Goal: Task Accomplishment & Management: Manage account settings

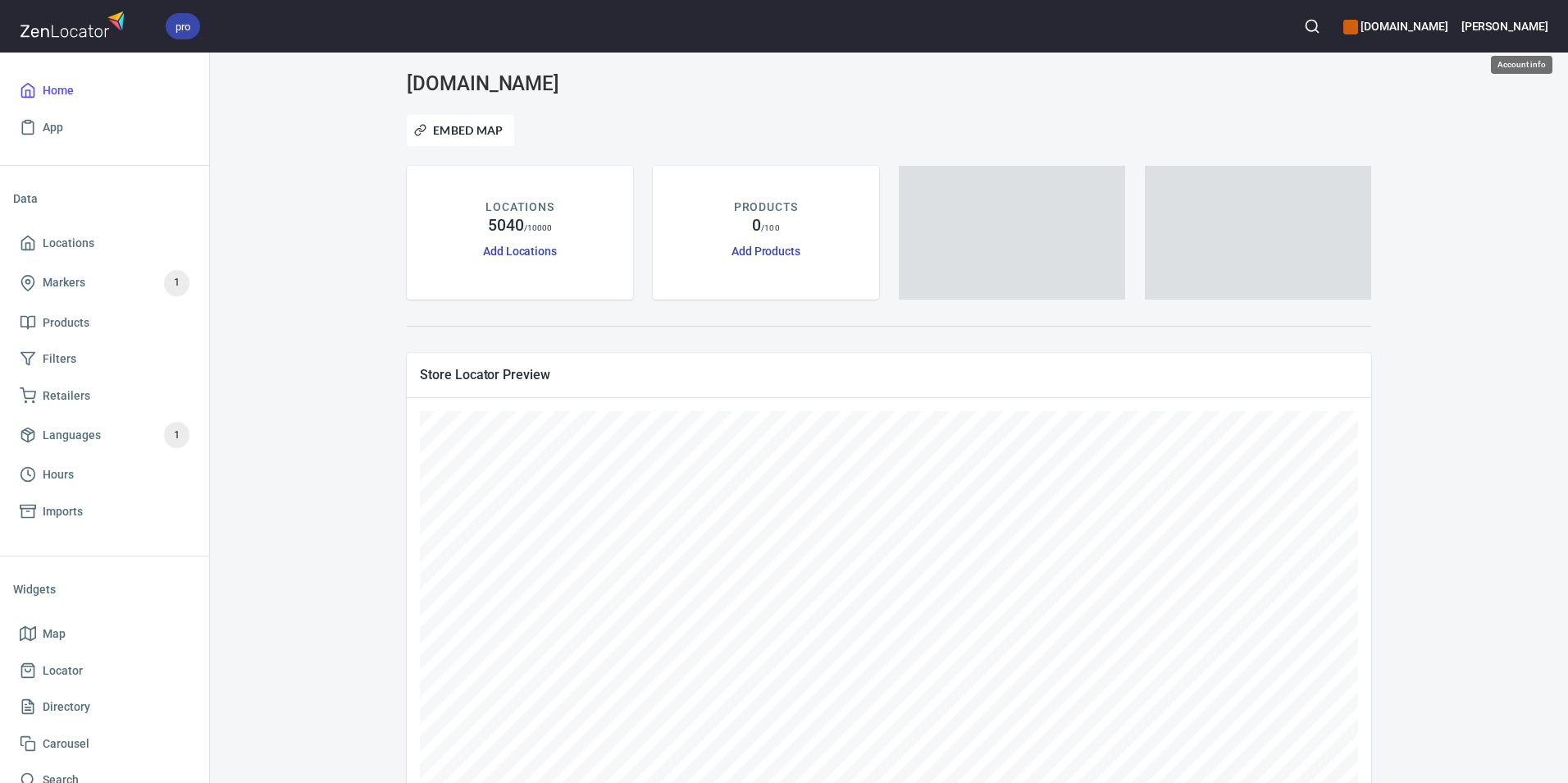
click at [1535, 28] on h6 "[PERSON_NAME]" at bounding box center [1505, 26] width 87 height 18
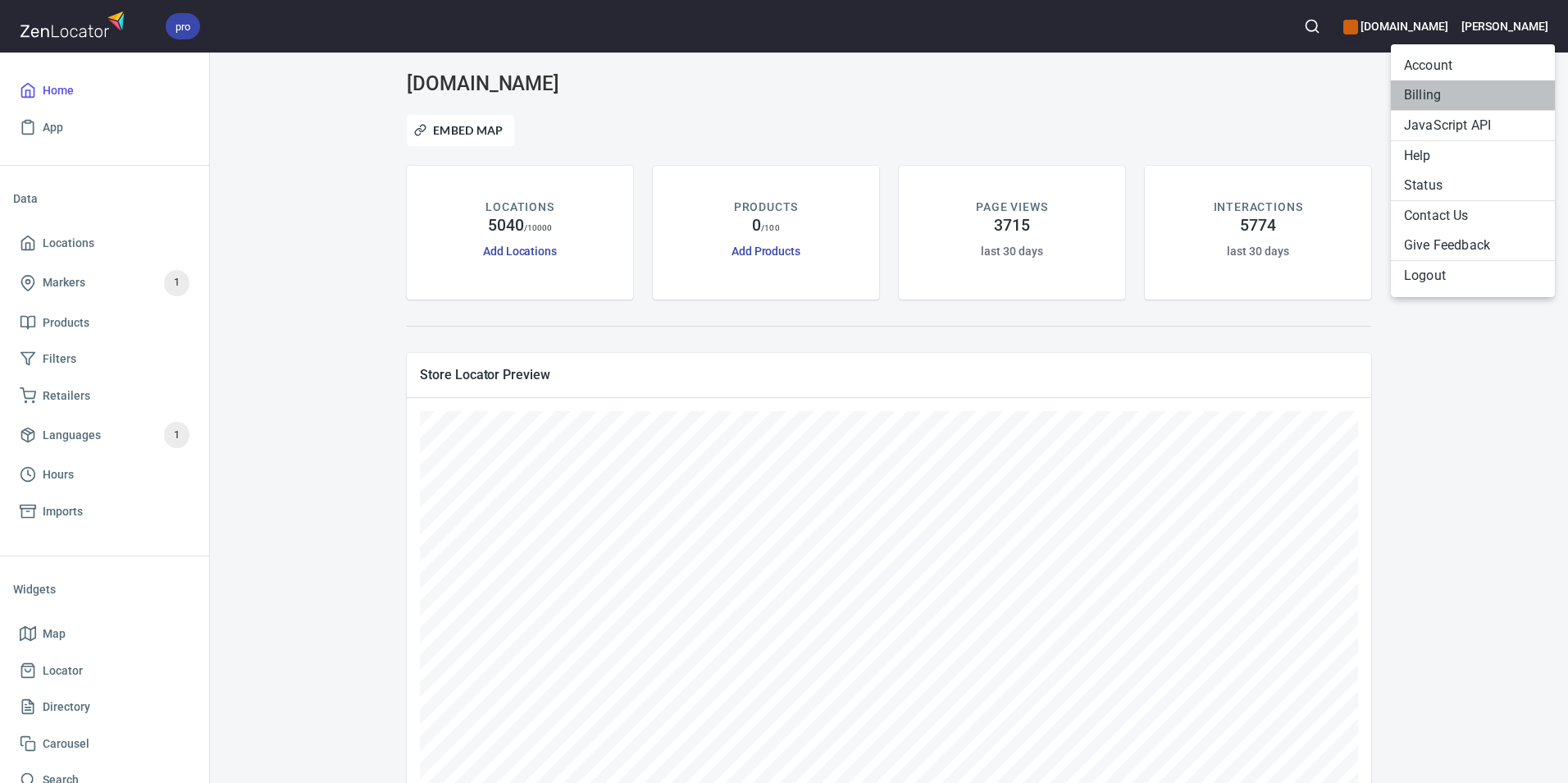
click at [1424, 98] on li "Billing" at bounding box center [1473, 95] width 164 height 29
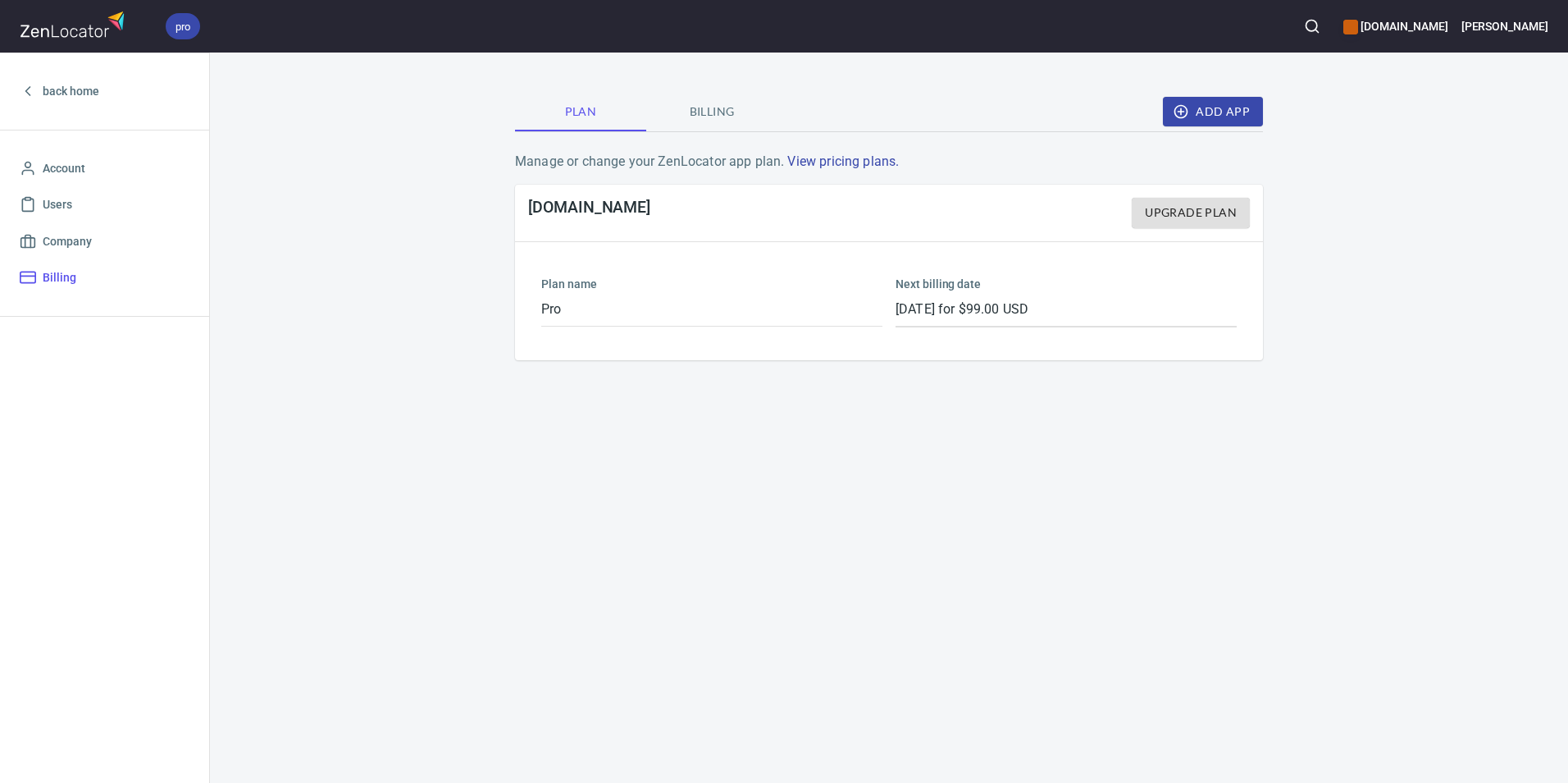
click at [723, 117] on span "Billing" at bounding box center [711, 112] width 111 height 21
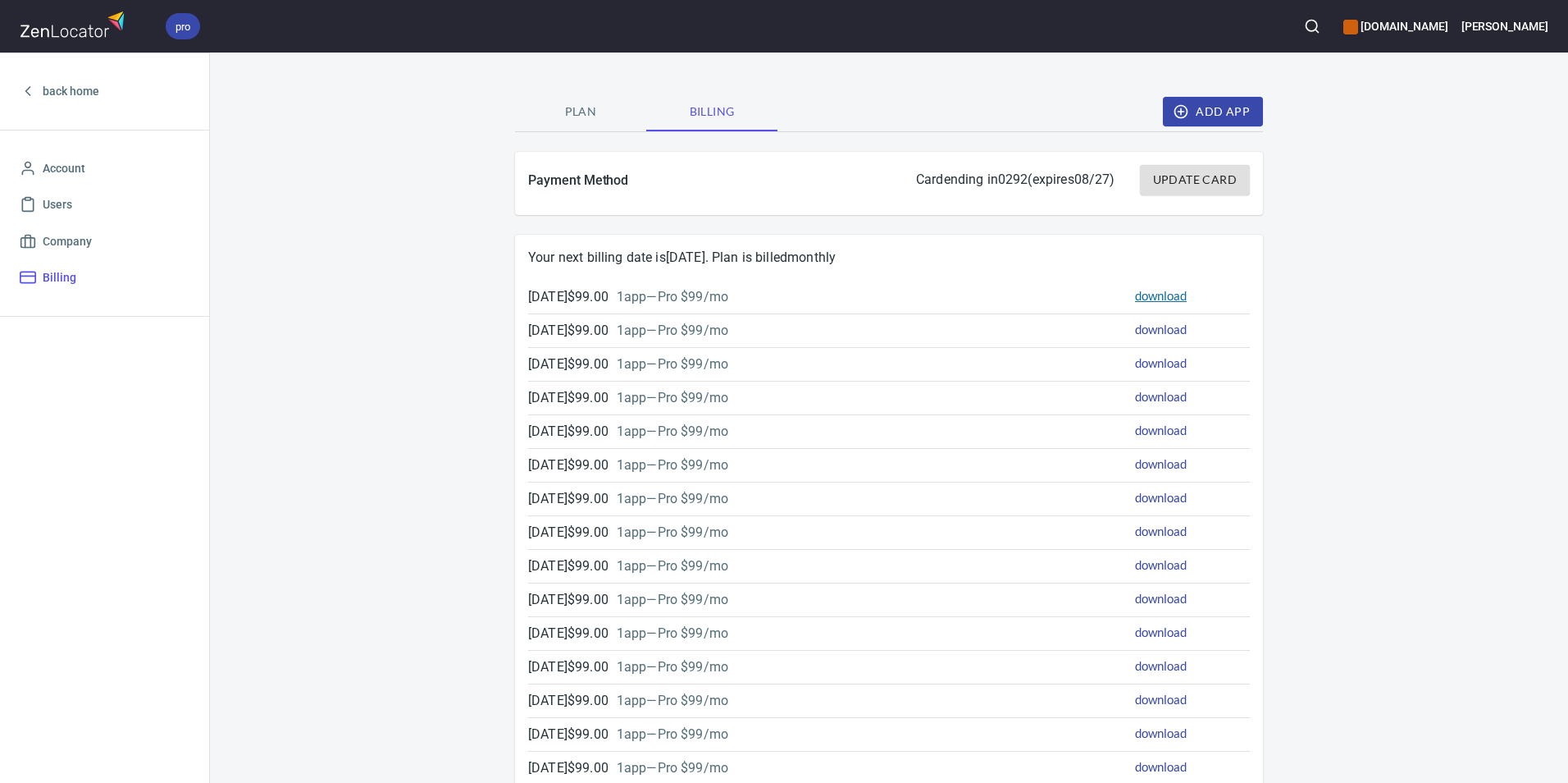
click at [1147, 298] on link "download" at bounding box center [1161, 295] width 52 height 15
